Goal: Task Accomplishment & Management: Complete application form

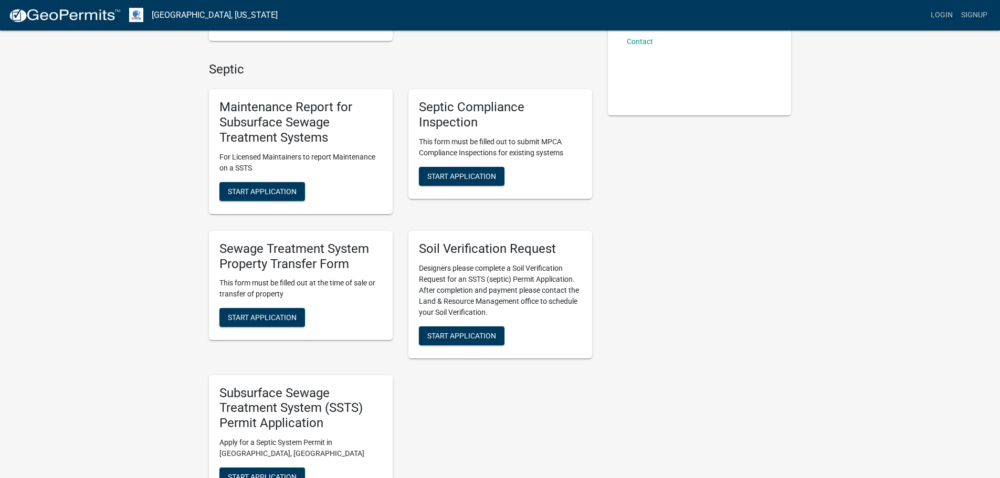
scroll to position [280, 0]
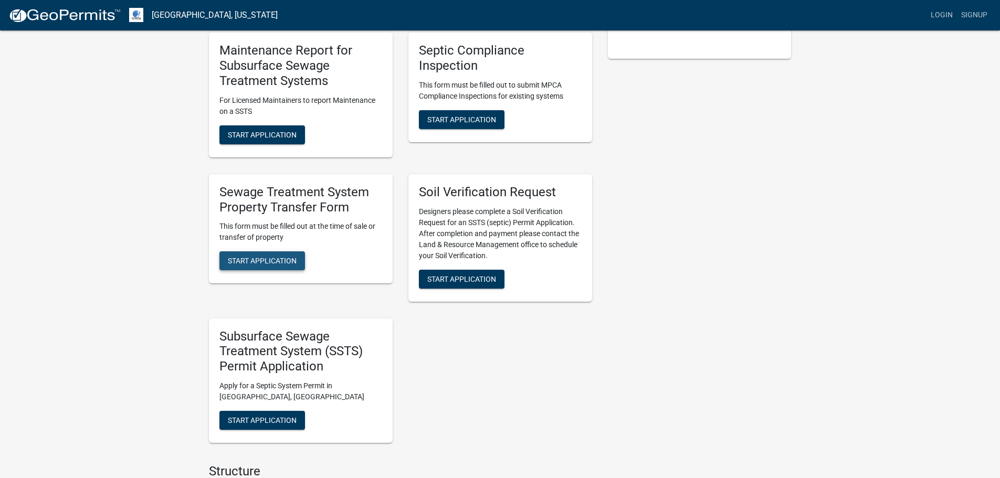
click at [275, 260] on span "Start Application" at bounding box center [262, 261] width 69 height 8
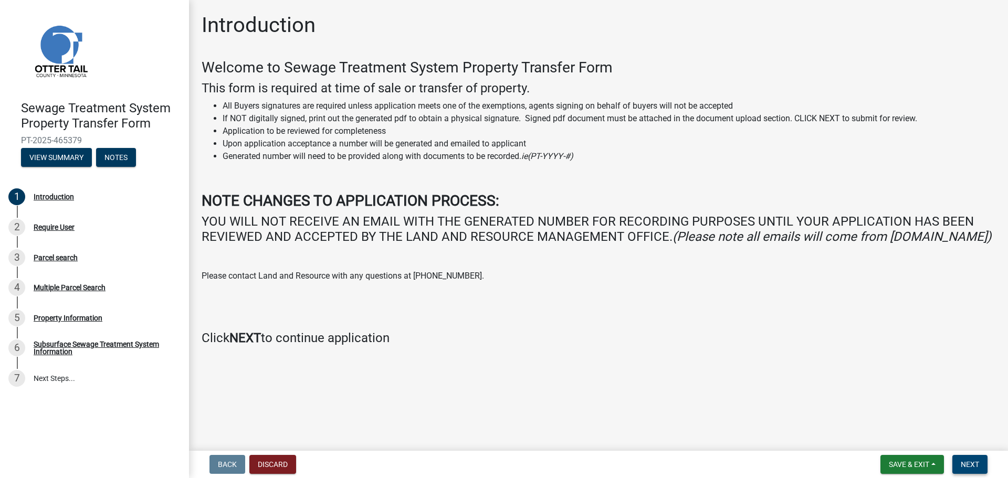
click at [961, 462] on span "Next" at bounding box center [970, 465] width 18 height 8
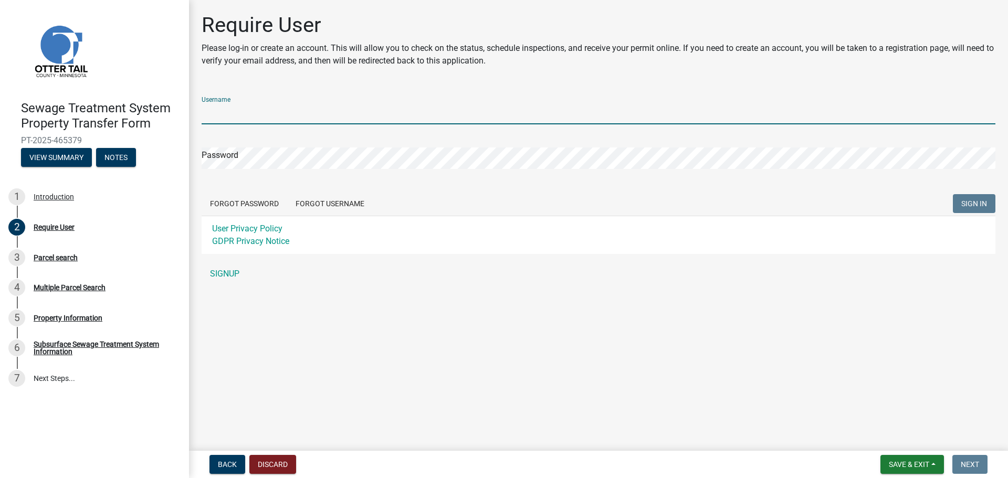
click at [268, 116] on input "Username" at bounding box center [599, 114] width 794 height 22
type input "TTTAlex"
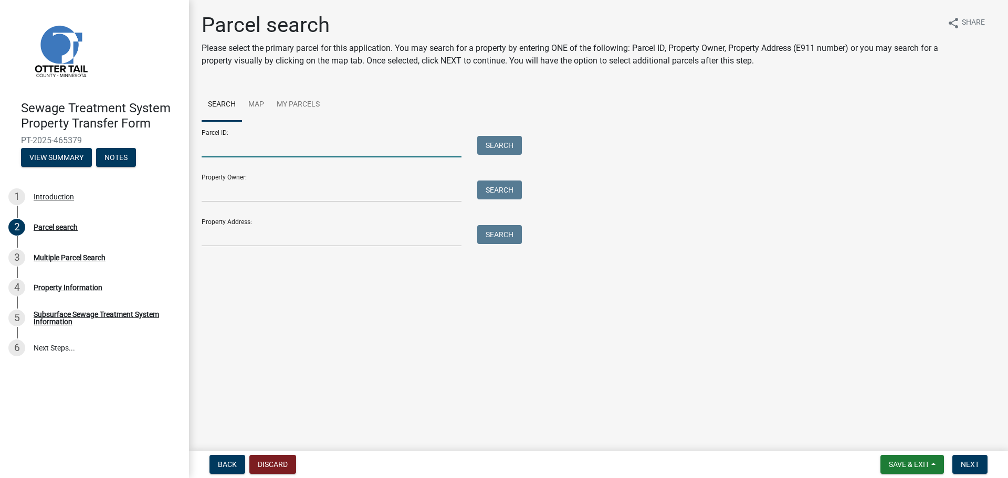
click at [320, 152] on input "Parcel ID:" at bounding box center [332, 147] width 260 height 22
click at [308, 141] on input "Parcel ID:" at bounding box center [332, 147] width 260 height 22
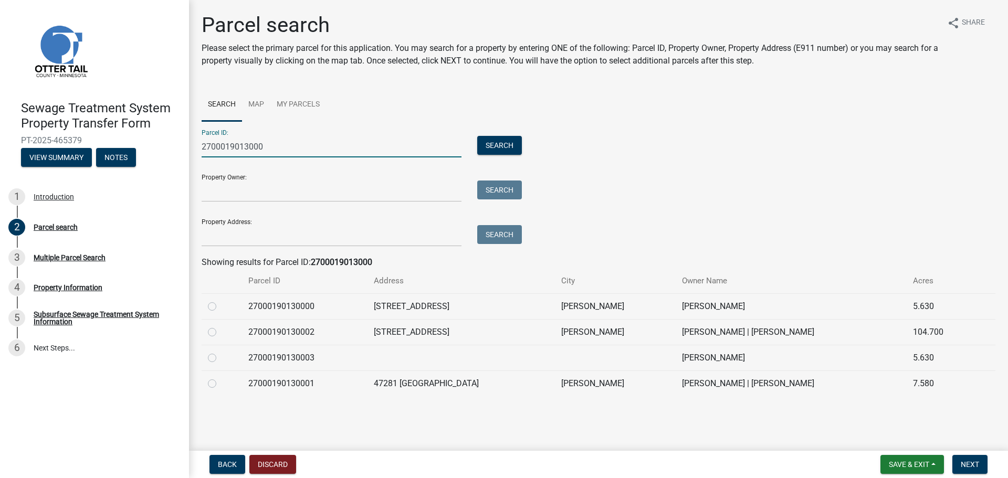
type input "2700019013000"
click at [221, 326] on label at bounding box center [221, 326] width 0 height 0
click at [221, 333] on input "radio" at bounding box center [224, 329] width 7 height 7
radio input "true"
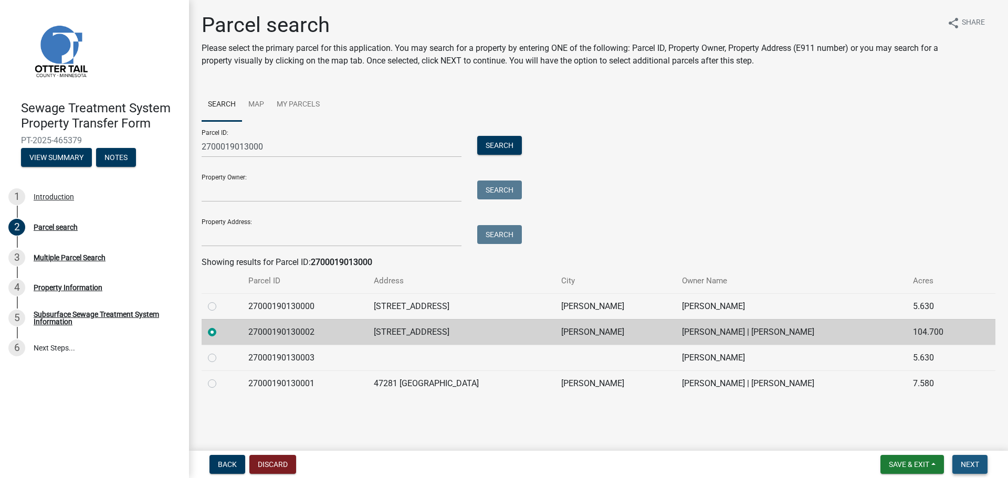
click at [963, 463] on span "Next" at bounding box center [970, 465] width 18 height 8
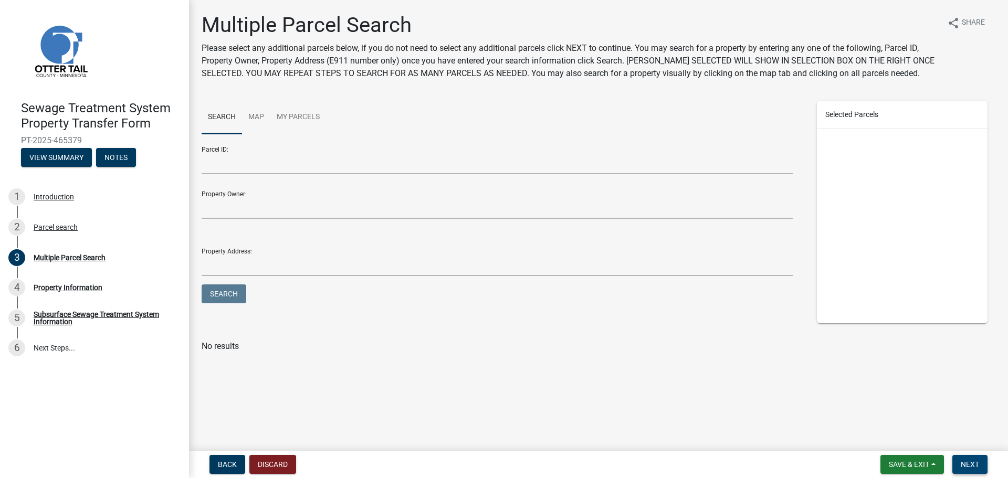
click at [959, 459] on button "Next" at bounding box center [970, 464] width 35 height 19
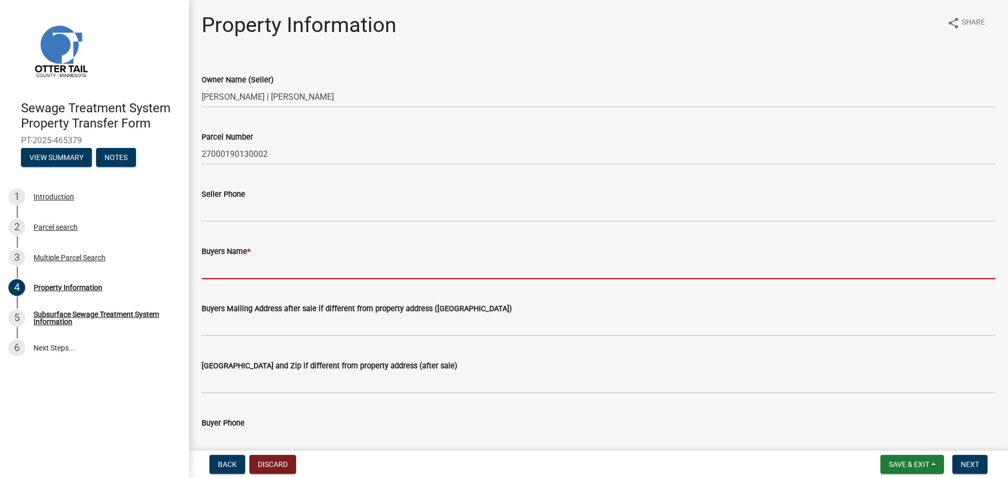
click at [301, 275] on input "Buyers Name *" at bounding box center [599, 269] width 794 height 22
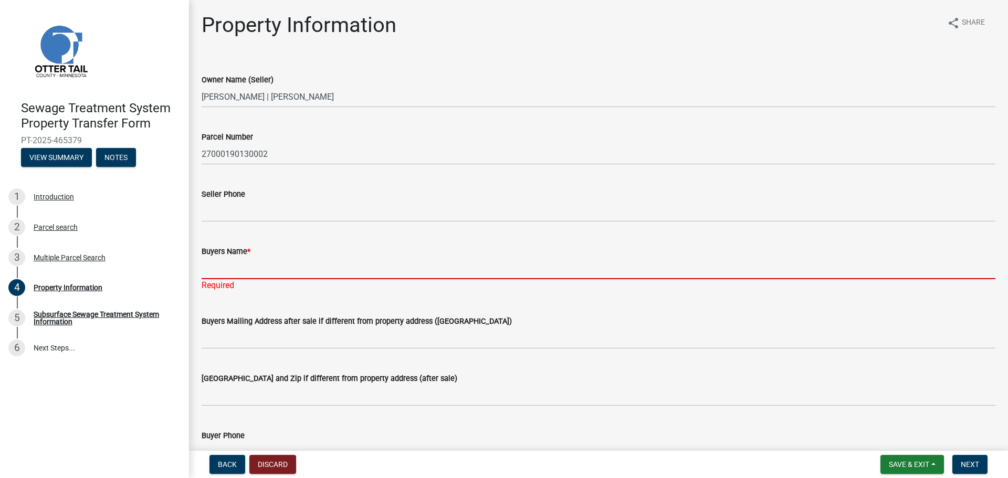
drag, startPoint x: 240, startPoint y: 284, endPoint x: 243, endPoint y: 274, distance: 10.3
click at [240, 284] on div "Required" at bounding box center [599, 285] width 794 height 13
click at [243, 269] on input "Buyers Name *" at bounding box center [599, 269] width 794 height 22
paste input "[PERSON_NAME] Holdings LLC"
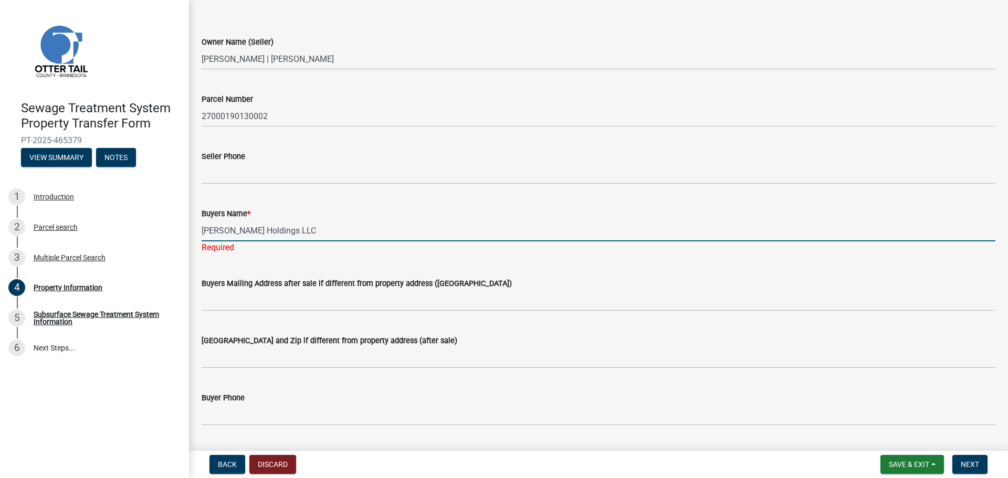
scroll to position [70, 0]
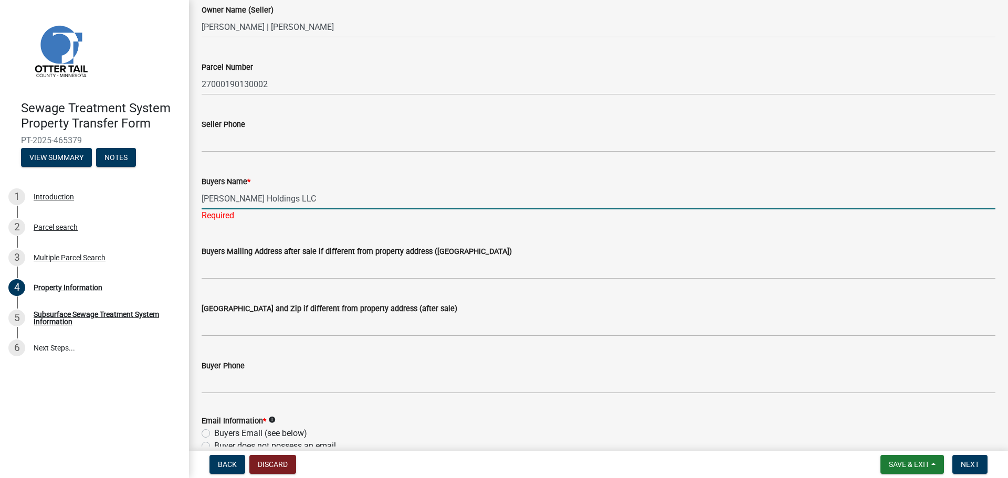
type input "[PERSON_NAME] Holdings LLC"
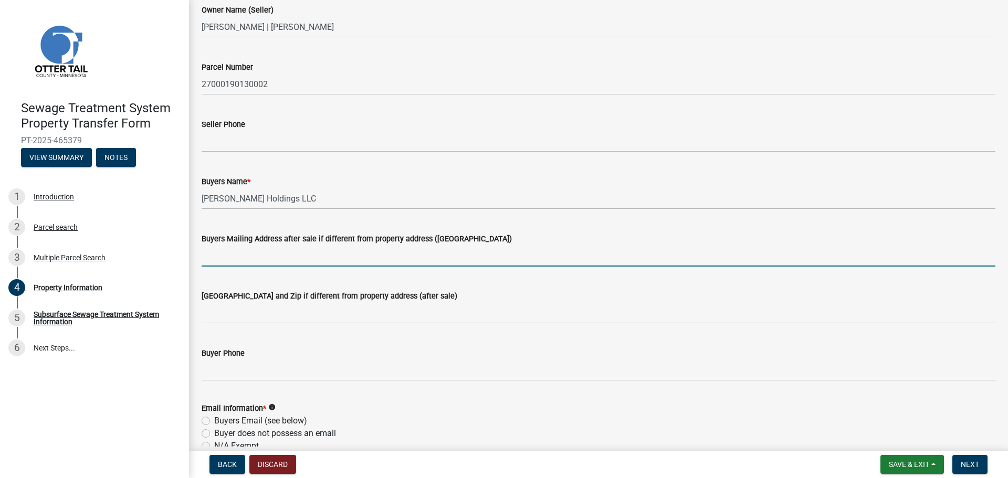
click at [245, 245] on input "Buyers Mailing Address after sale if different from property address ([GEOGRAPH…" at bounding box center [599, 256] width 794 height 22
paste input "P.O. Box 12"
drag, startPoint x: 345, startPoint y: 257, endPoint x: 250, endPoint y: 259, distance: 95.1
click at [250, 259] on input "P.O. [GEOGRAPHIC_DATA][PERSON_NAME]" at bounding box center [599, 256] width 794 height 22
type input "P.O. Box 12"
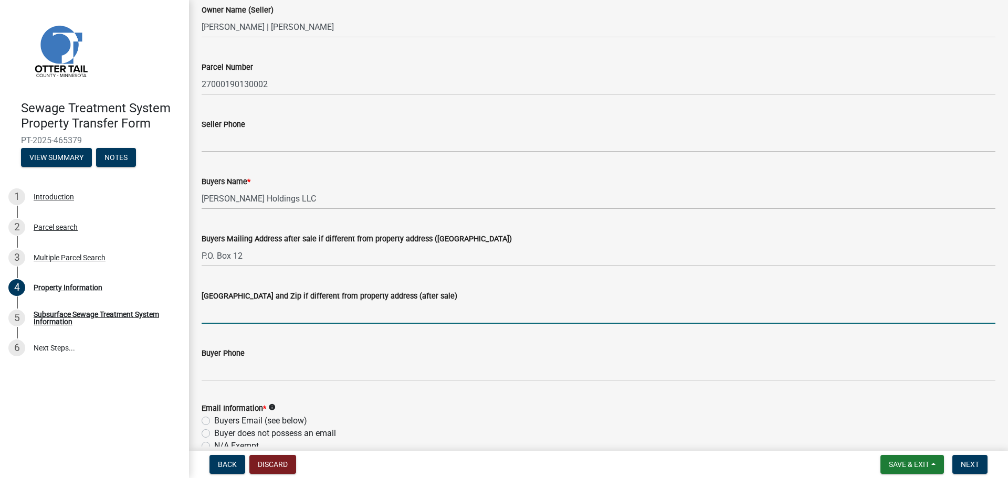
paste input "[PERSON_NAME], [GEOGRAPHIC_DATA] 56588"
type input "[PERSON_NAME], [GEOGRAPHIC_DATA] 56588"
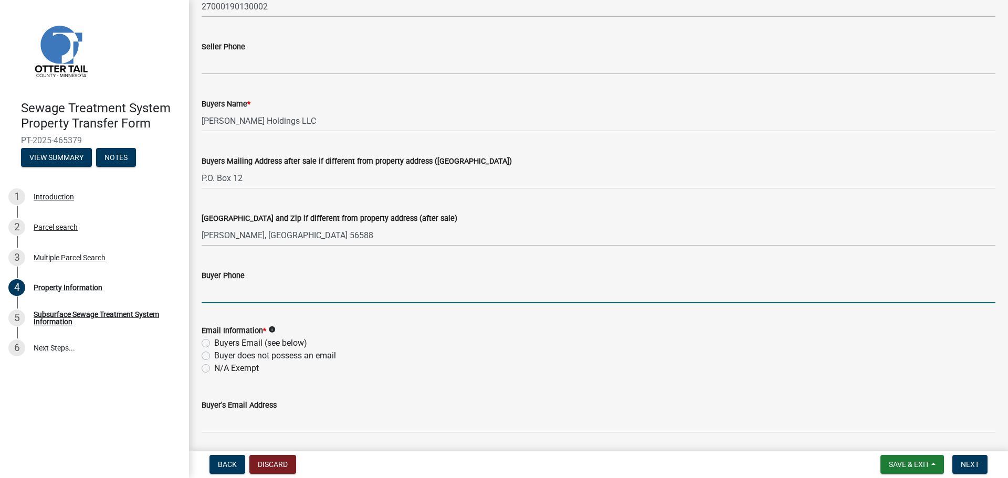
scroll to position [280, 0]
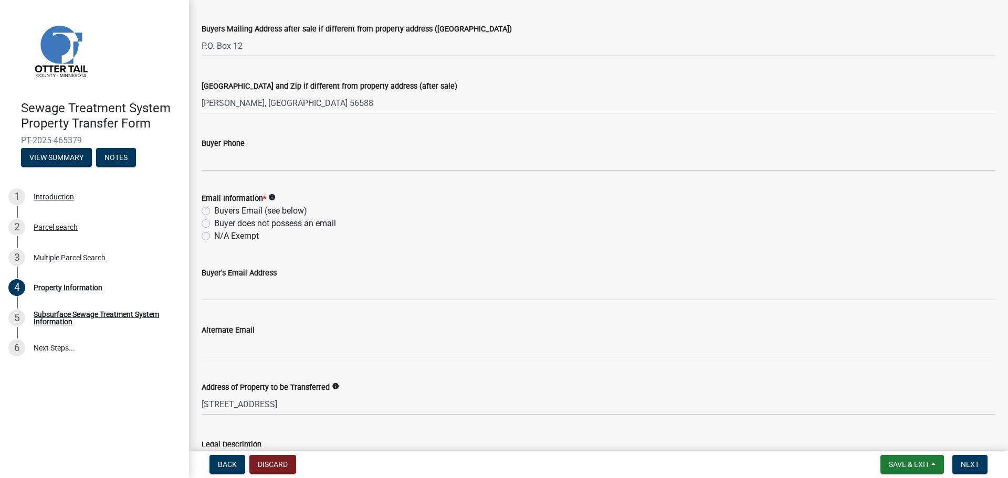
click at [214, 212] on label "Buyers Email (see below)" at bounding box center [260, 211] width 93 height 13
click at [214, 212] on input "Buyers Email (see below)" at bounding box center [217, 208] width 7 height 7
radio input "true"
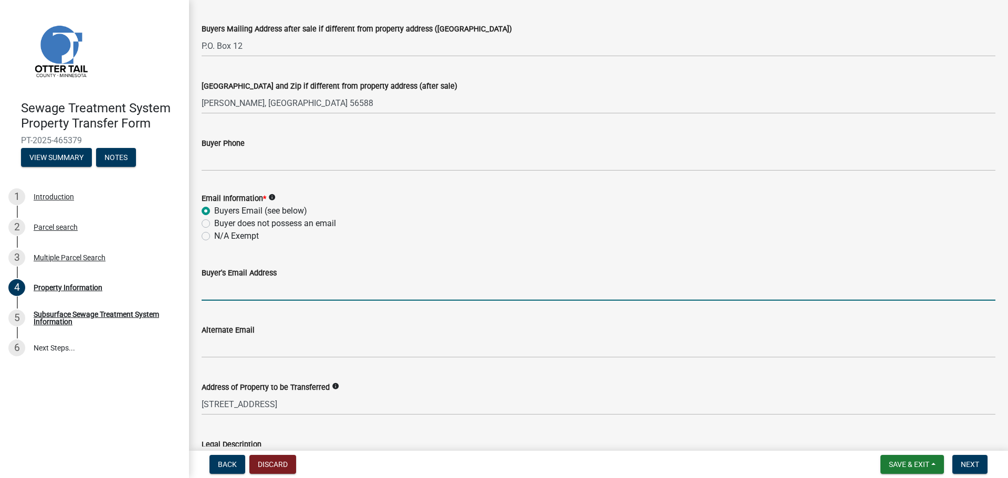
click at [238, 296] on input "Buyer's Email Address" at bounding box center [599, 290] width 794 height 22
paste input "[EMAIL_ADDRESS][DOMAIN_NAME]"
type input "[EMAIL_ADDRESS][DOMAIN_NAME]"
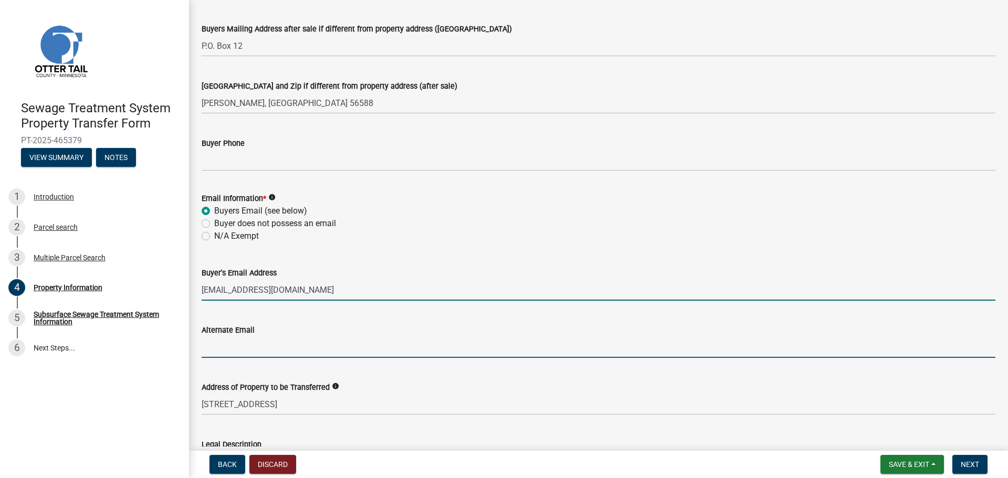
click at [481, 343] on input "Alternate Email" at bounding box center [599, 348] width 794 height 22
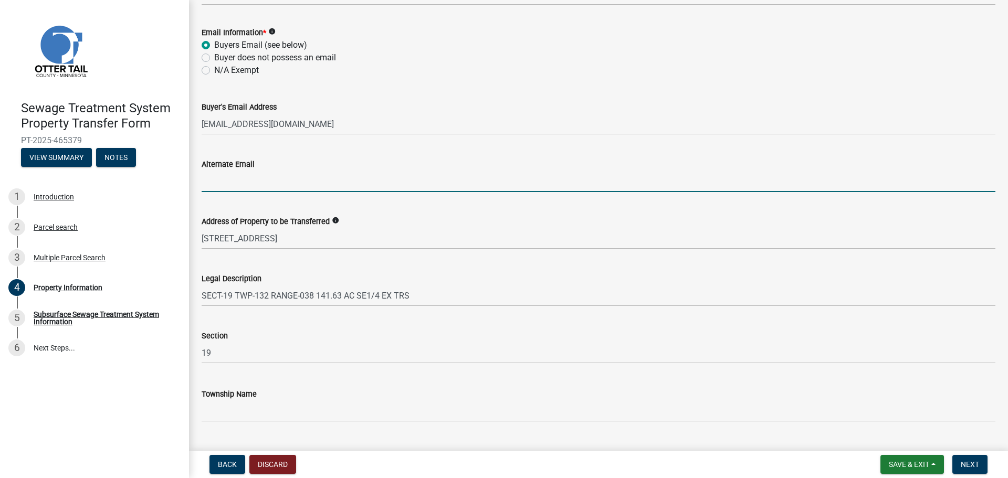
scroll to position [471, 0]
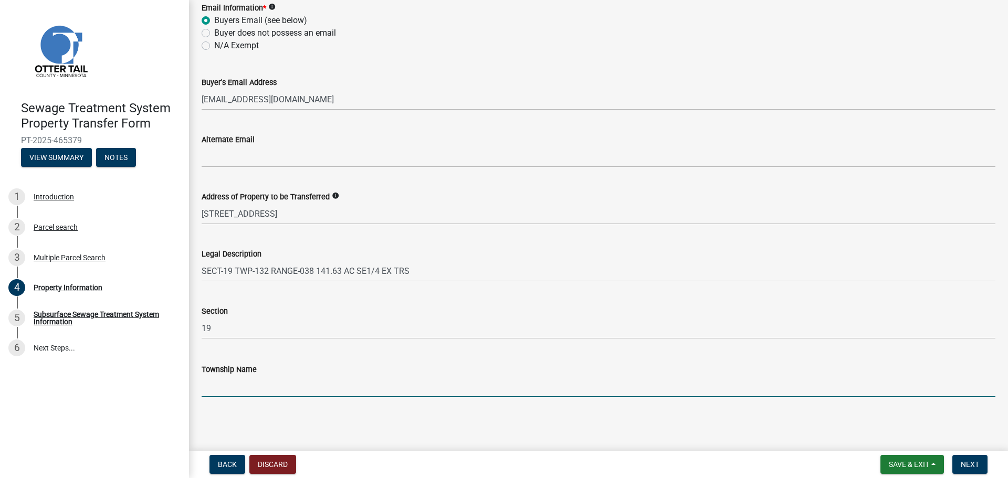
click at [224, 392] on input "Township Name" at bounding box center [599, 387] width 794 height 22
type input "[PERSON_NAME]"
click at [967, 469] on span "Next" at bounding box center [970, 465] width 18 height 8
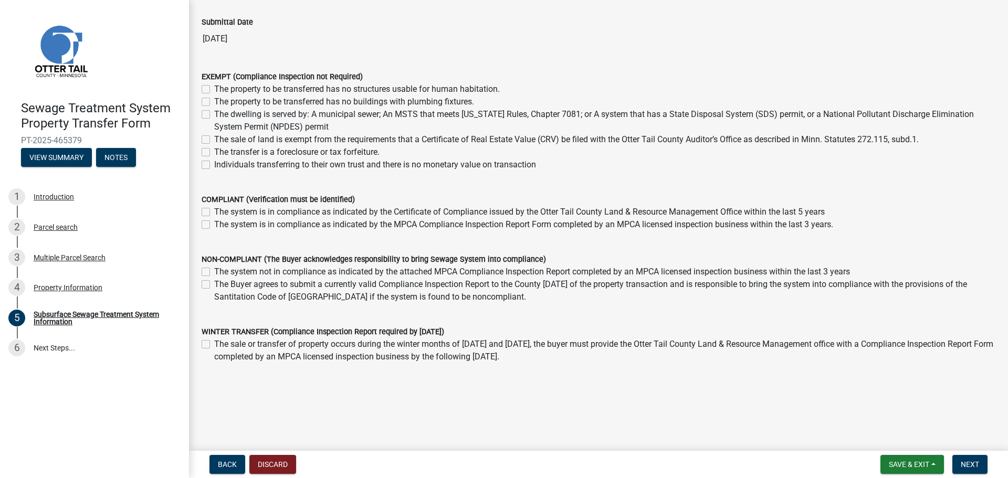
scroll to position [75, 0]
click at [214, 271] on label "The system not in compliance as indicated by the attached MPCA Compliance Inspe…" at bounding box center [532, 271] width 636 height 13
click at [214, 271] on input "The system not in compliance as indicated by the attached MPCA Compliance Inspe…" at bounding box center [217, 268] width 7 height 7
checkbox input "true"
checkbox input "false"
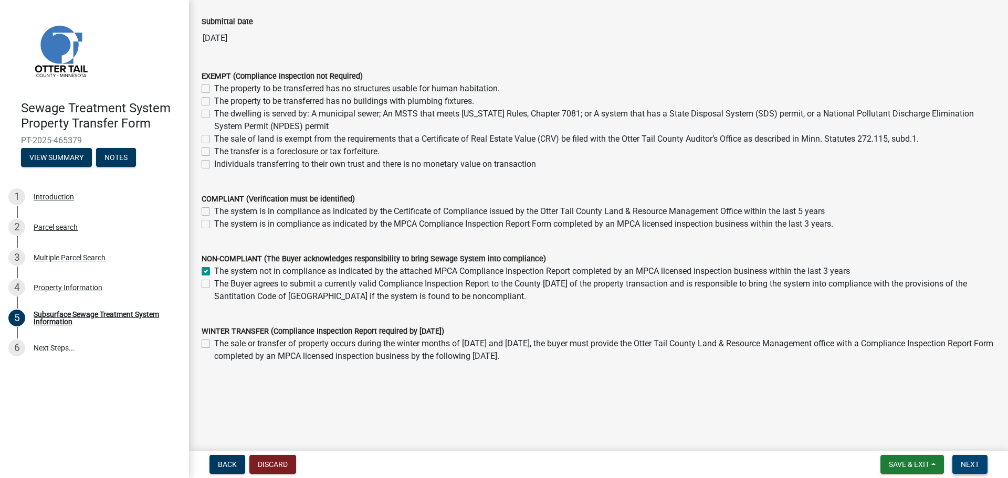
click at [975, 463] on span "Next" at bounding box center [970, 465] width 18 height 8
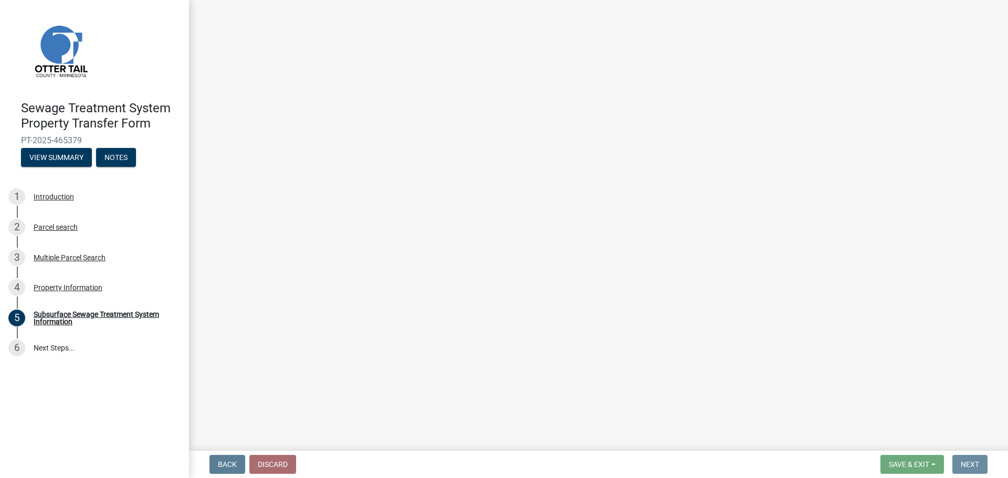
scroll to position [0, 0]
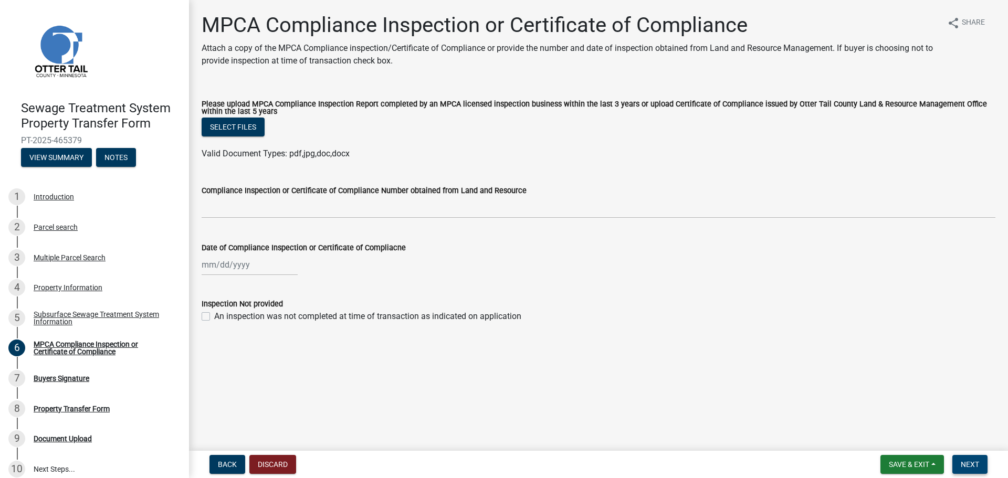
click at [975, 472] on button "Next" at bounding box center [970, 464] width 35 height 19
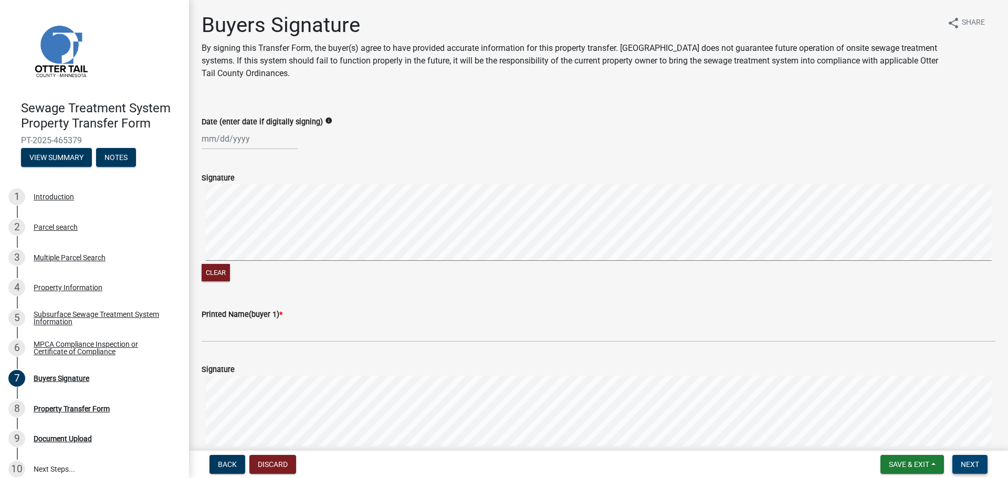
click at [969, 467] on span "Next" at bounding box center [970, 465] width 18 height 8
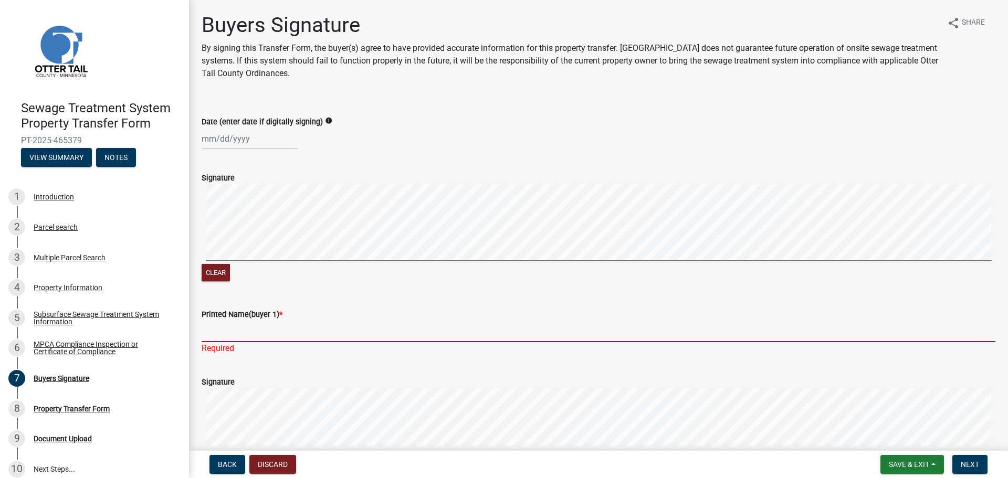
click at [448, 340] on input "Printed Name(buyer 1) *" at bounding box center [599, 332] width 794 height 22
paste input "[EMAIL_ADDRESS][DOMAIN_NAME]"
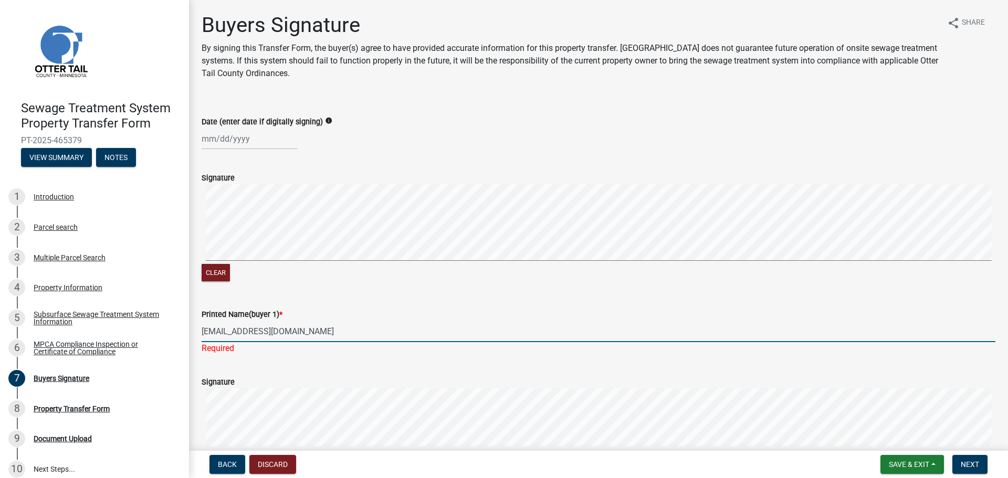
type input "[EMAIL_ADDRESS][DOMAIN_NAME]"
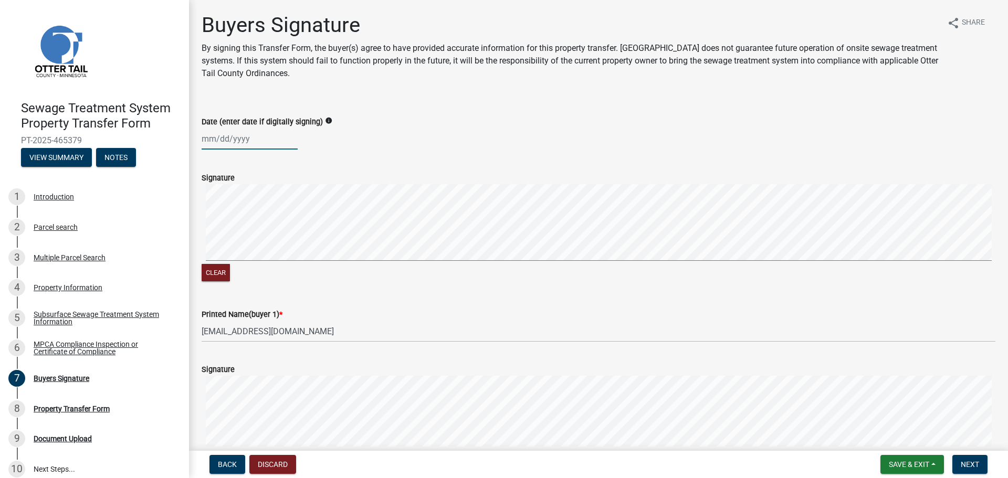
click at [280, 135] on div at bounding box center [250, 139] width 96 height 22
select select "8"
select select "2025"
click at [316, 350] on wm-data-entity-input "Printed Name(buyer 1) * [EMAIL_ADDRESS][DOMAIN_NAME]" at bounding box center [599, 322] width 794 height 57
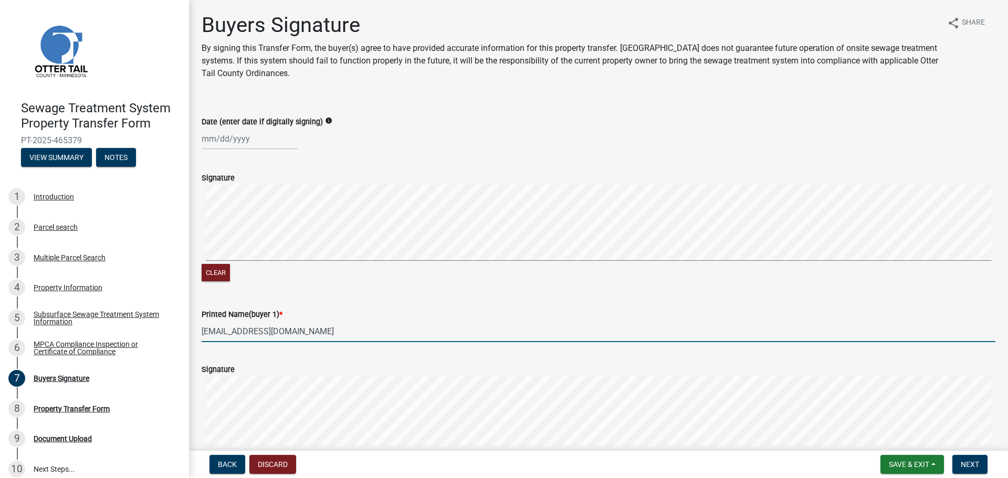
click at [326, 323] on input "[EMAIL_ADDRESS][DOMAIN_NAME]" at bounding box center [599, 332] width 794 height 22
drag, startPoint x: 324, startPoint y: 330, endPoint x: 187, endPoint y: 323, distance: 137.2
click at [187, 323] on div "Sewage Treatment System Property Transfer Form PT-2025-465379 View Summary Note…" at bounding box center [504, 239] width 1008 height 478
paste input "[PERSON_NAME] Holdings LLC"
type input "[PERSON_NAME] Holdings LLC"
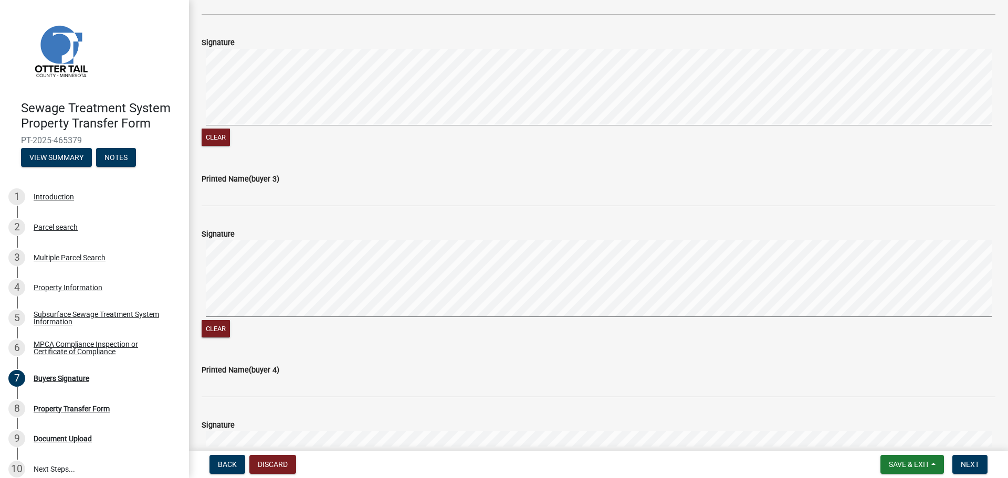
scroll to position [520, 0]
click at [981, 469] on button "Next" at bounding box center [970, 464] width 35 height 19
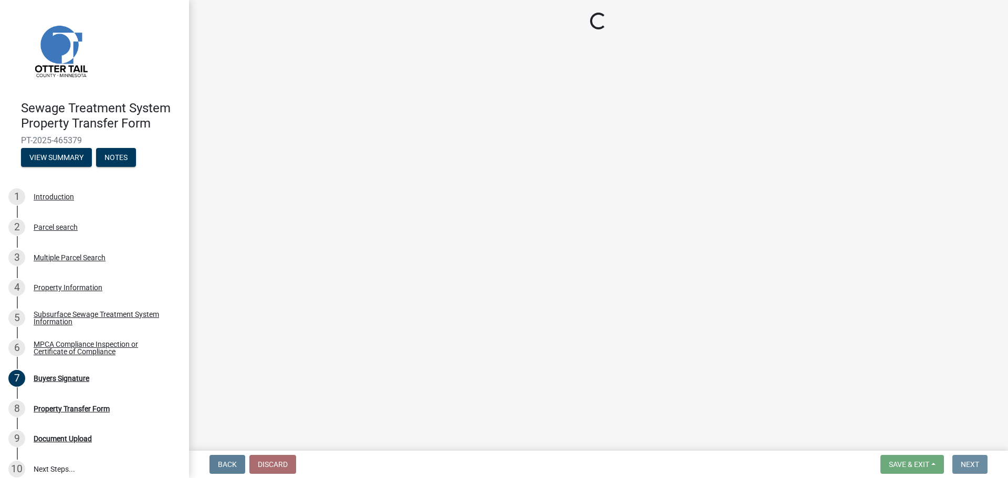
scroll to position [0, 0]
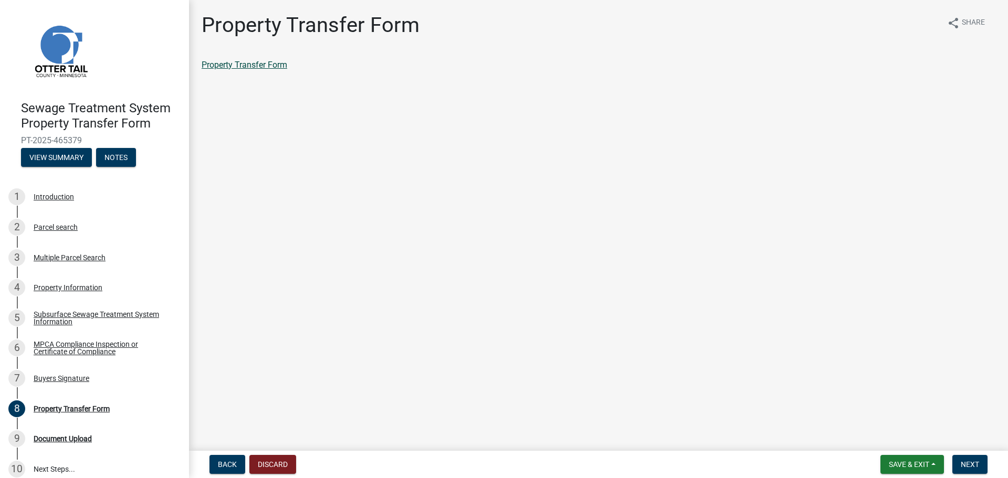
click at [278, 69] on link "Property Transfer Form" at bounding box center [245, 65] width 86 height 10
